Goal: Navigation & Orientation: Understand site structure

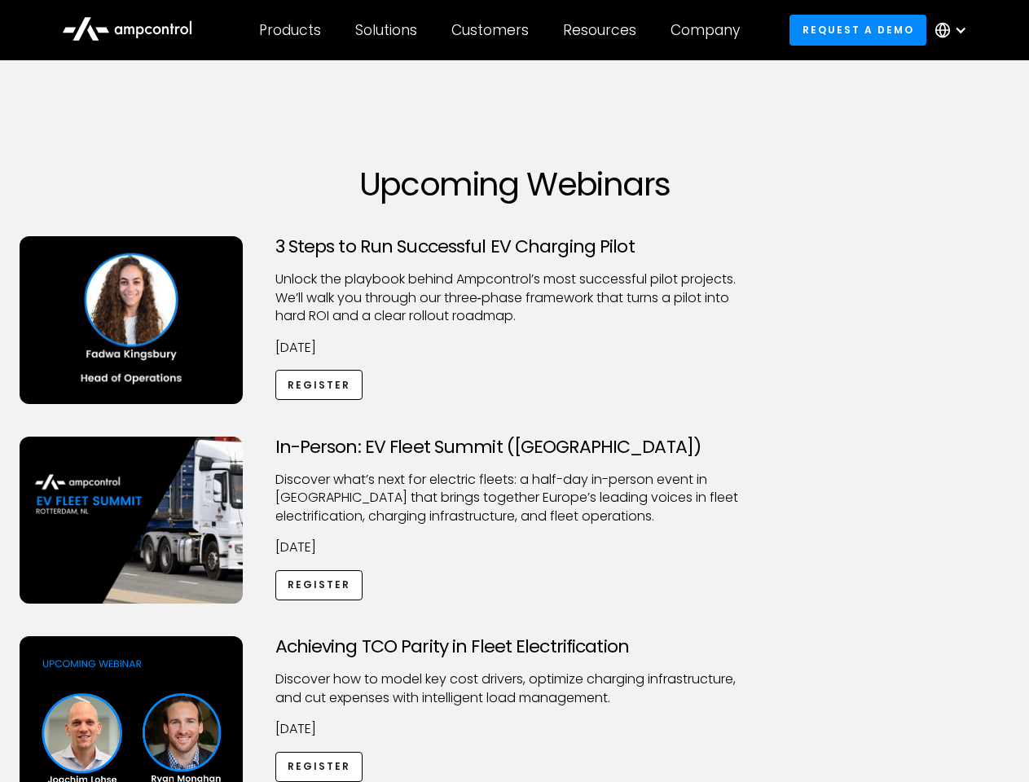
click at [501, 30] on div "Customers" at bounding box center [489, 30] width 77 height 18
click at [289, 30] on div "Products" at bounding box center [290, 30] width 62 height 18
click at [387, 30] on div "Solutions" at bounding box center [386, 30] width 62 height 18
click at [493, 30] on div "Customers" at bounding box center [489, 30] width 77 height 18
click at [603, 30] on div "Resources" at bounding box center [599, 30] width 73 height 18
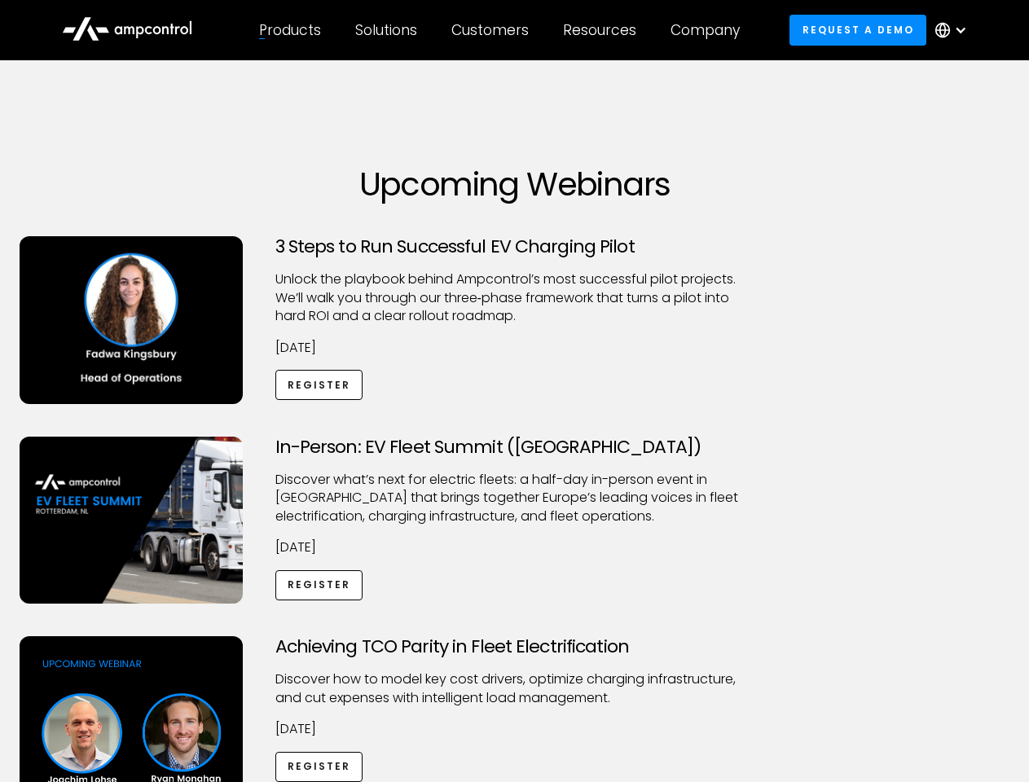
click at [710, 30] on div "Company" at bounding box center [704, 30] width 69 height 18
click at [954, 30] on div at bounding box center [960, 30] width 13 height 13
